Goal: Find contact information: Find contact information

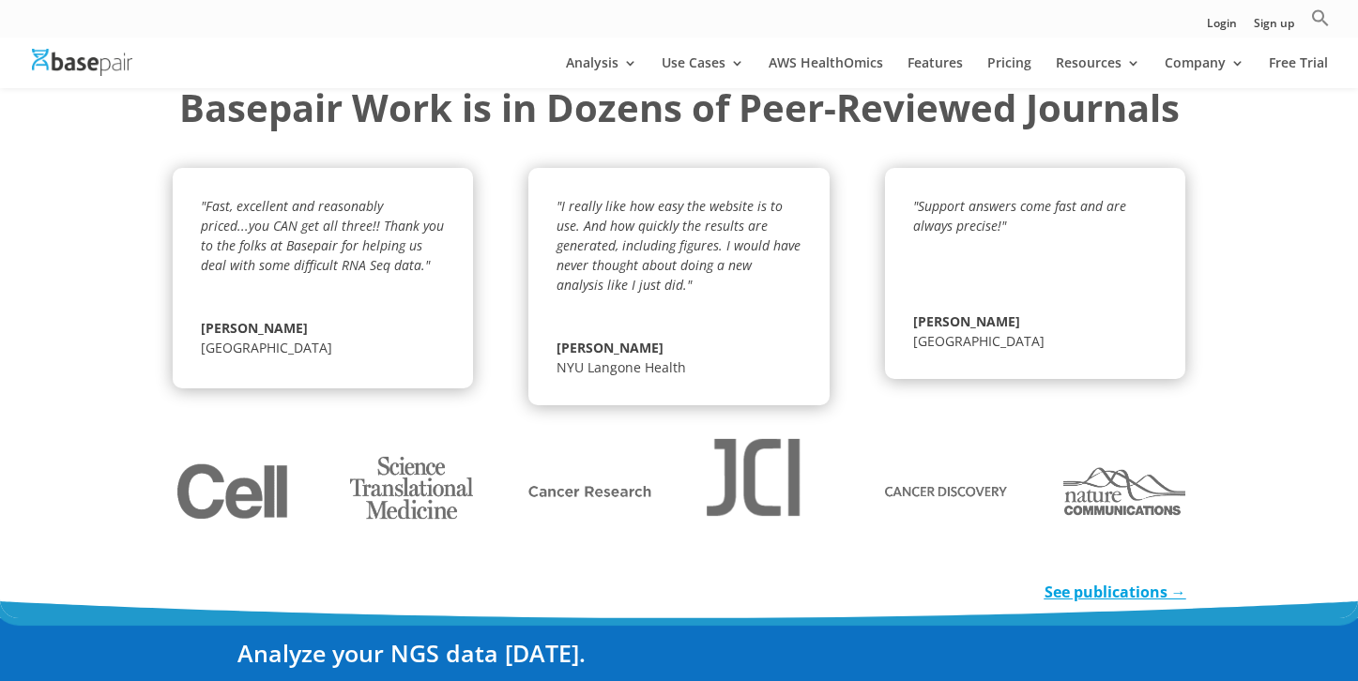
scroll to position [3668, 0]
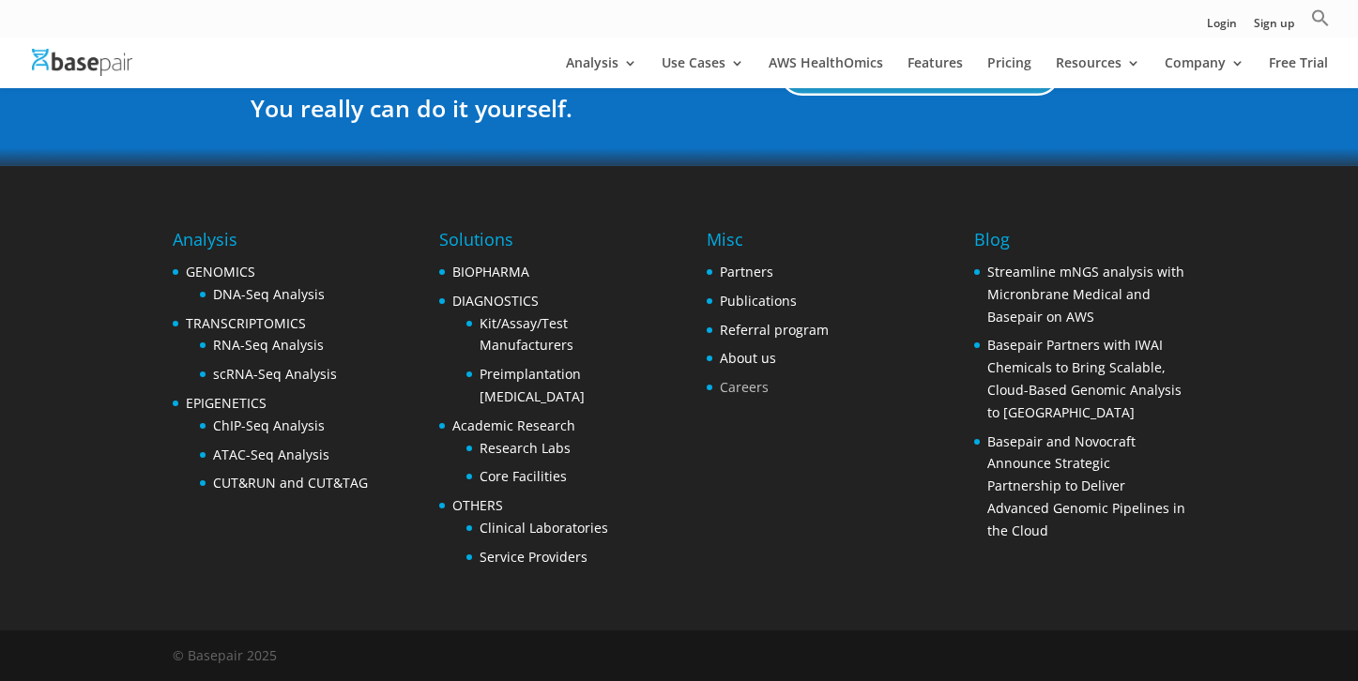
click at [742, 386] on link "Careers" at bounding box center [744, 387] width 49 height 18
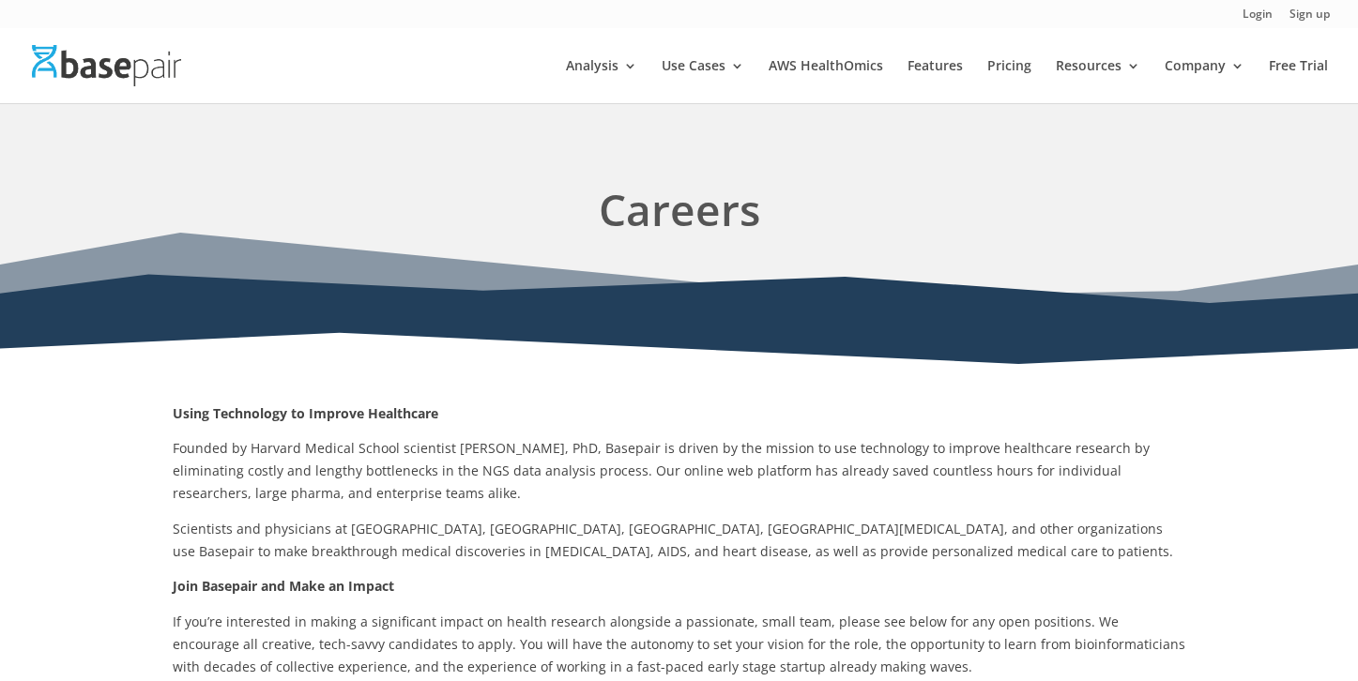
scroll to position [293, 0]
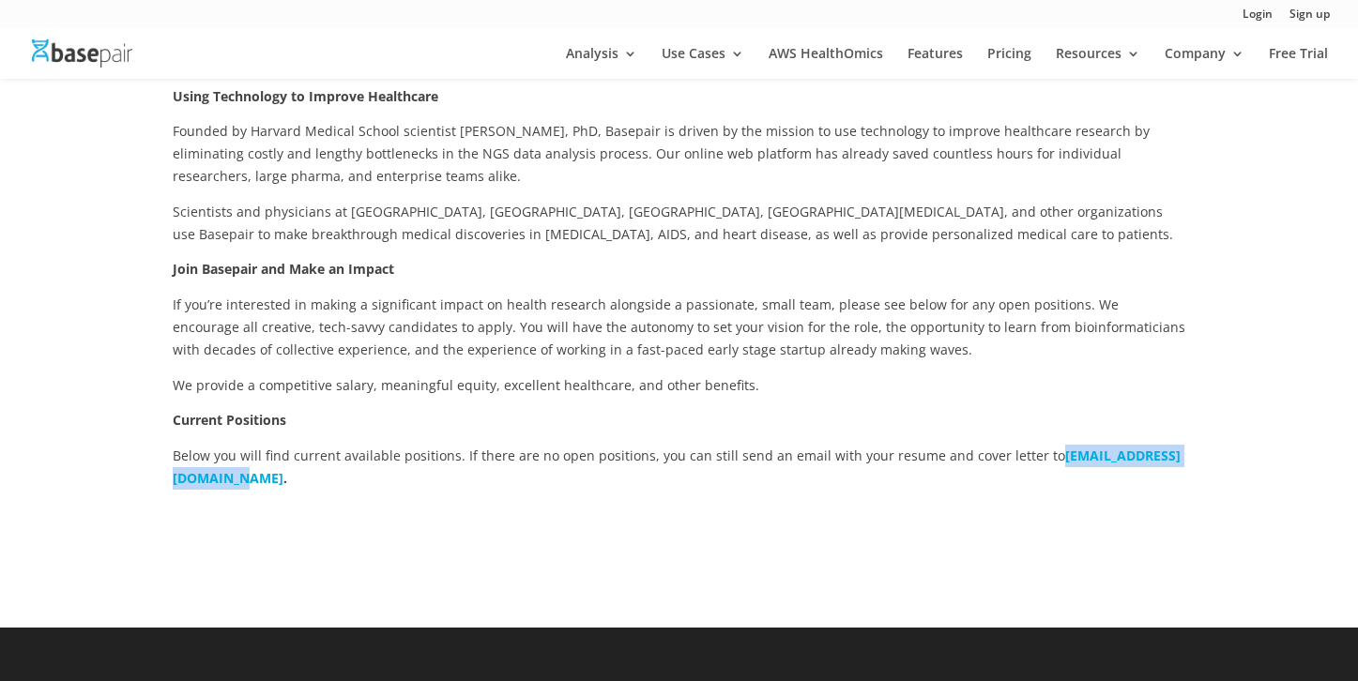
drag, startPoint x: 167, startPoint y: 481, endPoint x: 344, endPoint y: 479, distance: 177.3
click at [344, 479] on div "Using Technology to Improve Healthcare Founded by Harvard Medical School scient…" at bounding box center [679, 318] width 1358 height 618
copy b "[EMAIL_ADDRESS][DOMAIN_NAME]"
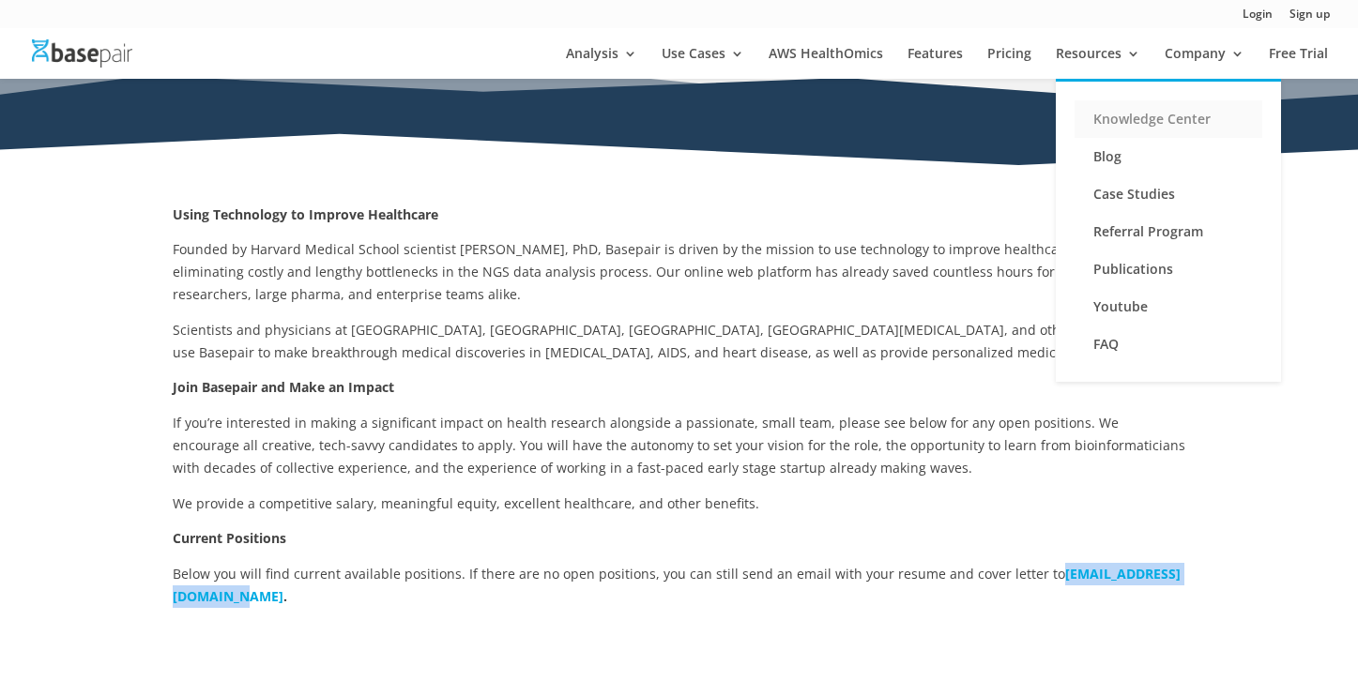
scroll to position [151, 0]
